Goal: Navigation & Orientation: Find specific page/section

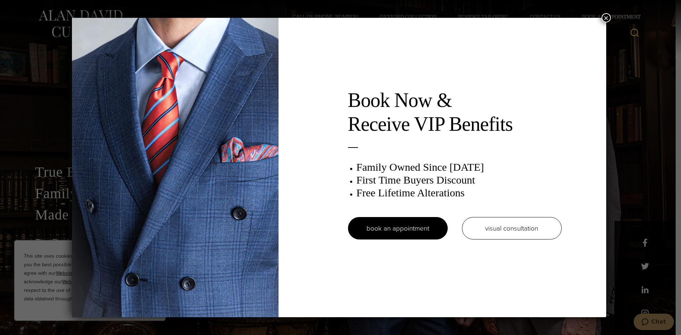
click at [608, 16] on button "×" at bounding box center [605, 17] width 9 height 9
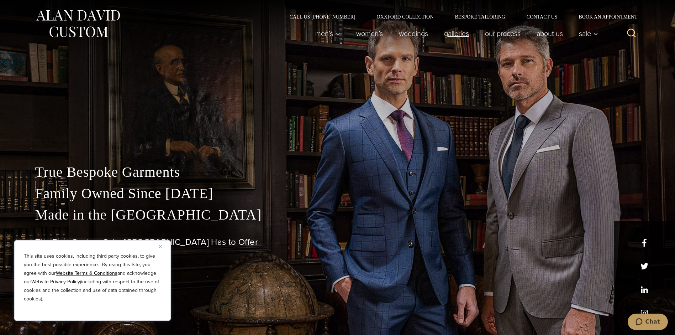
click at [447, 33] on link "Galleries" at bounding box center [456, 33] width 41 height 14
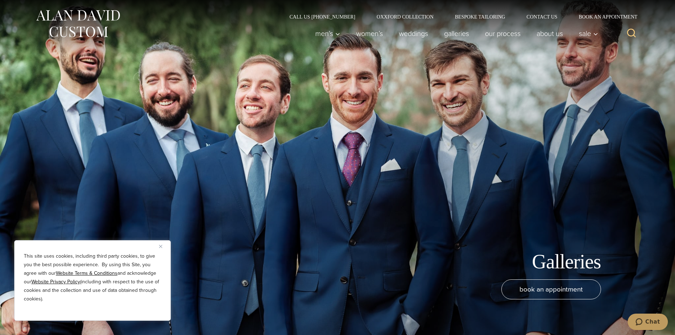
click at [77, 23] on img at bounding box center [77, 24] width 85 height 32
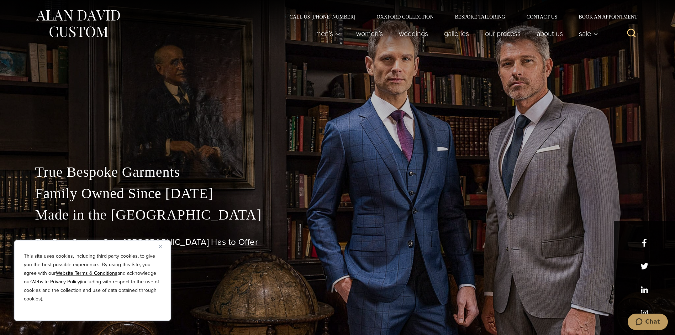
click at [159, 245] on div "This site uses cookies, including third party cookies, to give you the best pos…" at bounding box center [92, 280] width 157 height 80
click at [160, 246] on img "Close" at bounding box center [160, 246] width 3 height 3
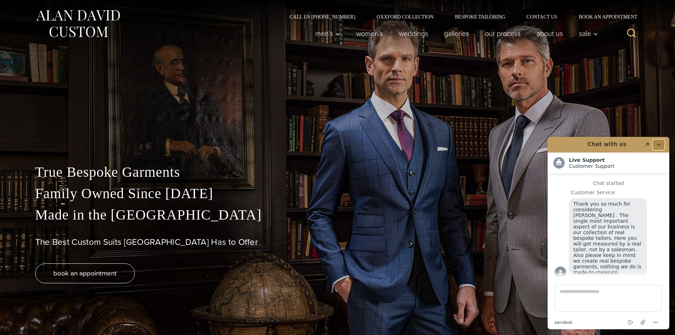
click at [657, 143] on icon "Minimize widget" at bounding box center [658, 144] width 5 height 5
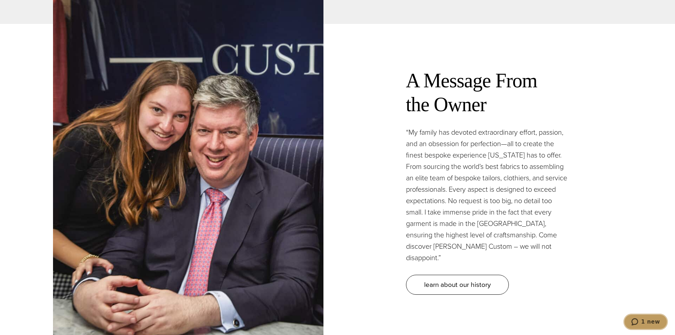
scroll to position [2100, 0]
